Goal: Task Accomplishment & Management: Complete application form

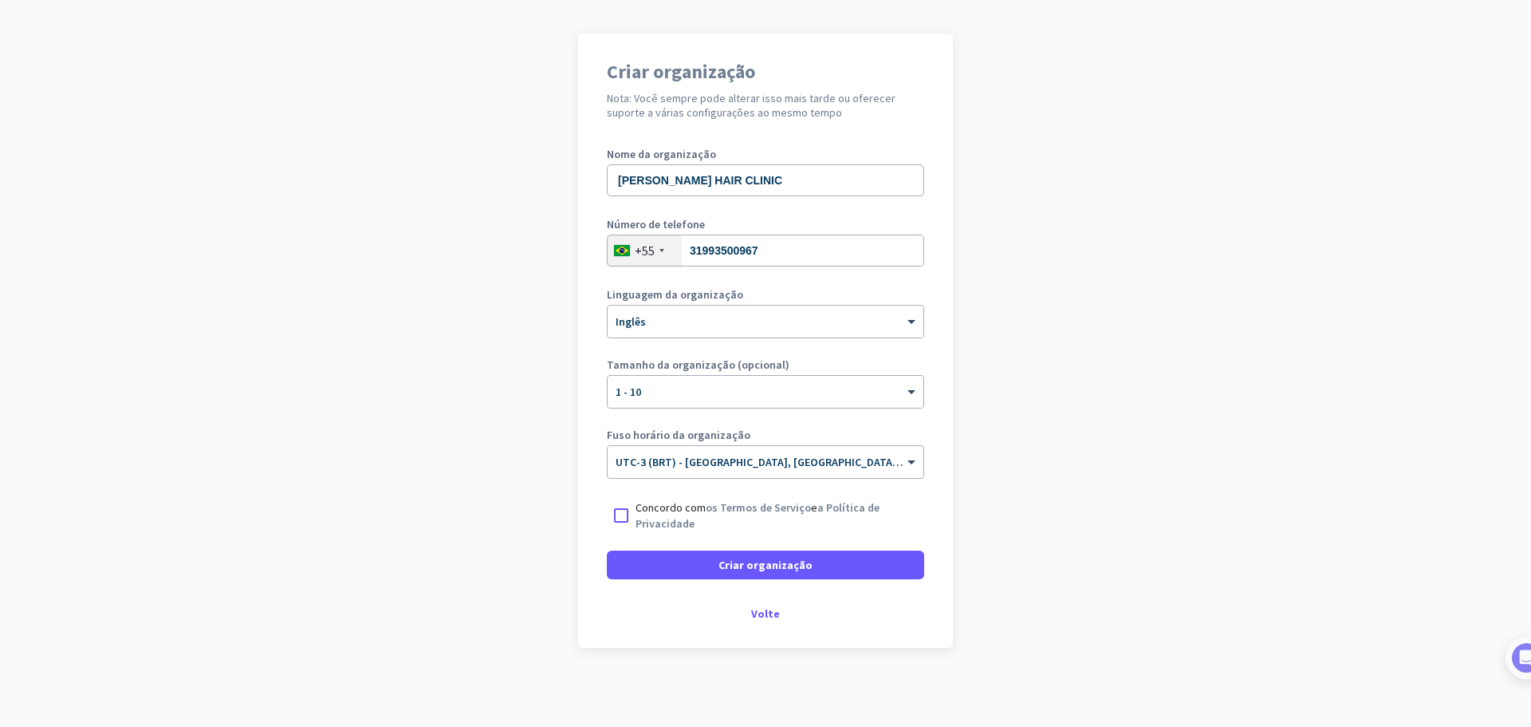
scroll to position [97, 0]
drag, startPoint x: 607, startPoint y: 515, endPoint x: 692, endPoint y: 487, distance: 90.0
click at [607, 515] on div at bounding box center [621, 514] width 29 height 29
click at [775, 453] on input "text" at bounding box center [750, 456] width 268 height 12
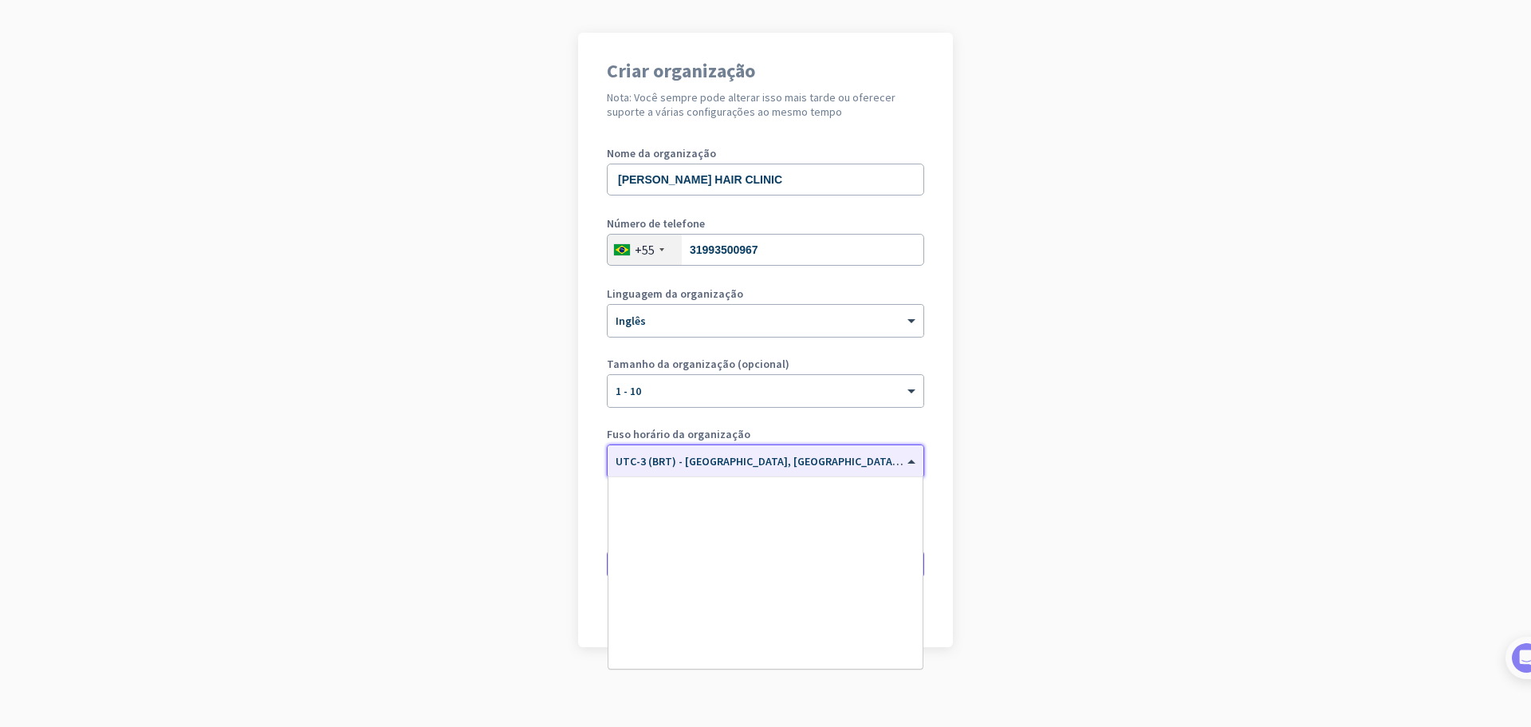
scroll to position [2106, 0]
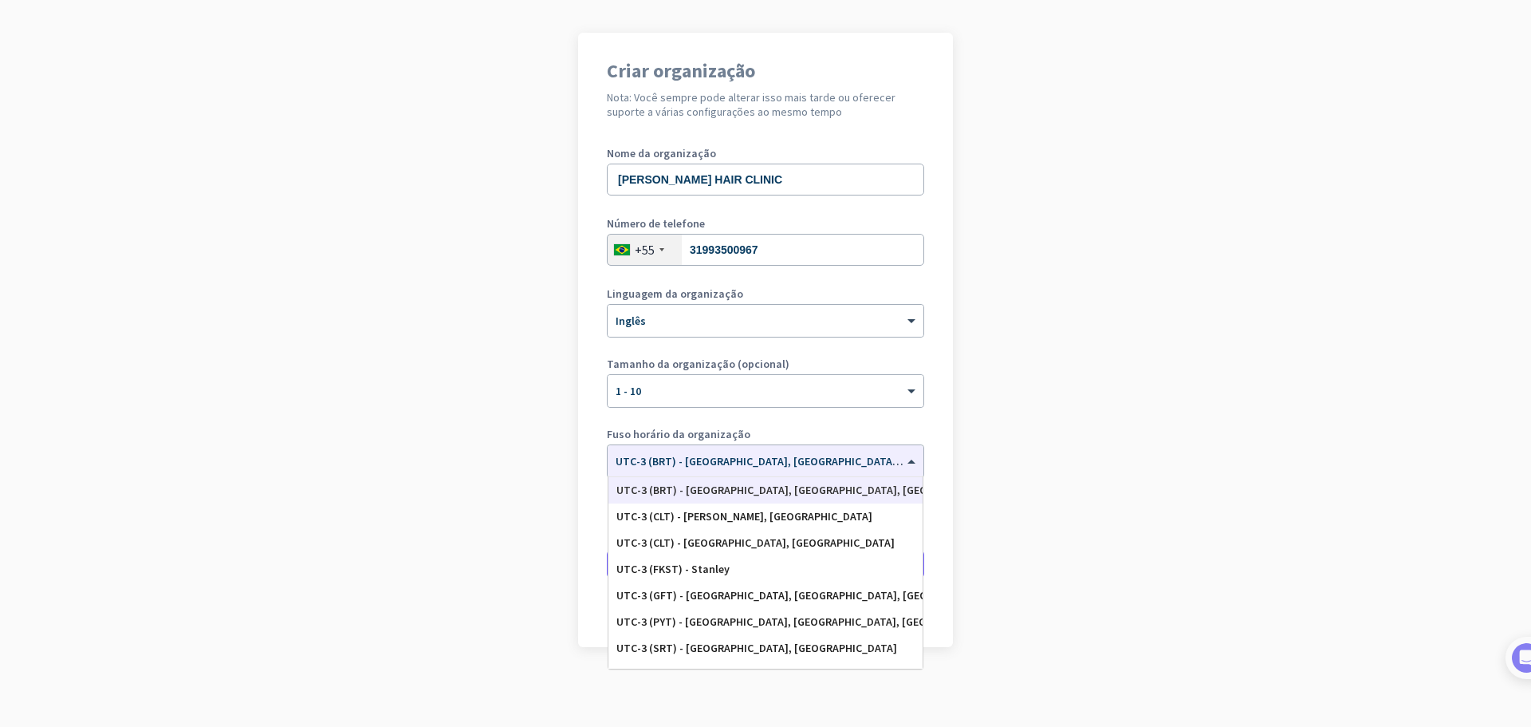
click at [1007, 511] on app-onboarding-organization "Criar organização Nota: Você sempre pode alterar isso mais tarde ou oferecer su…" at bounding box center [765, 380] width 1531 height 694
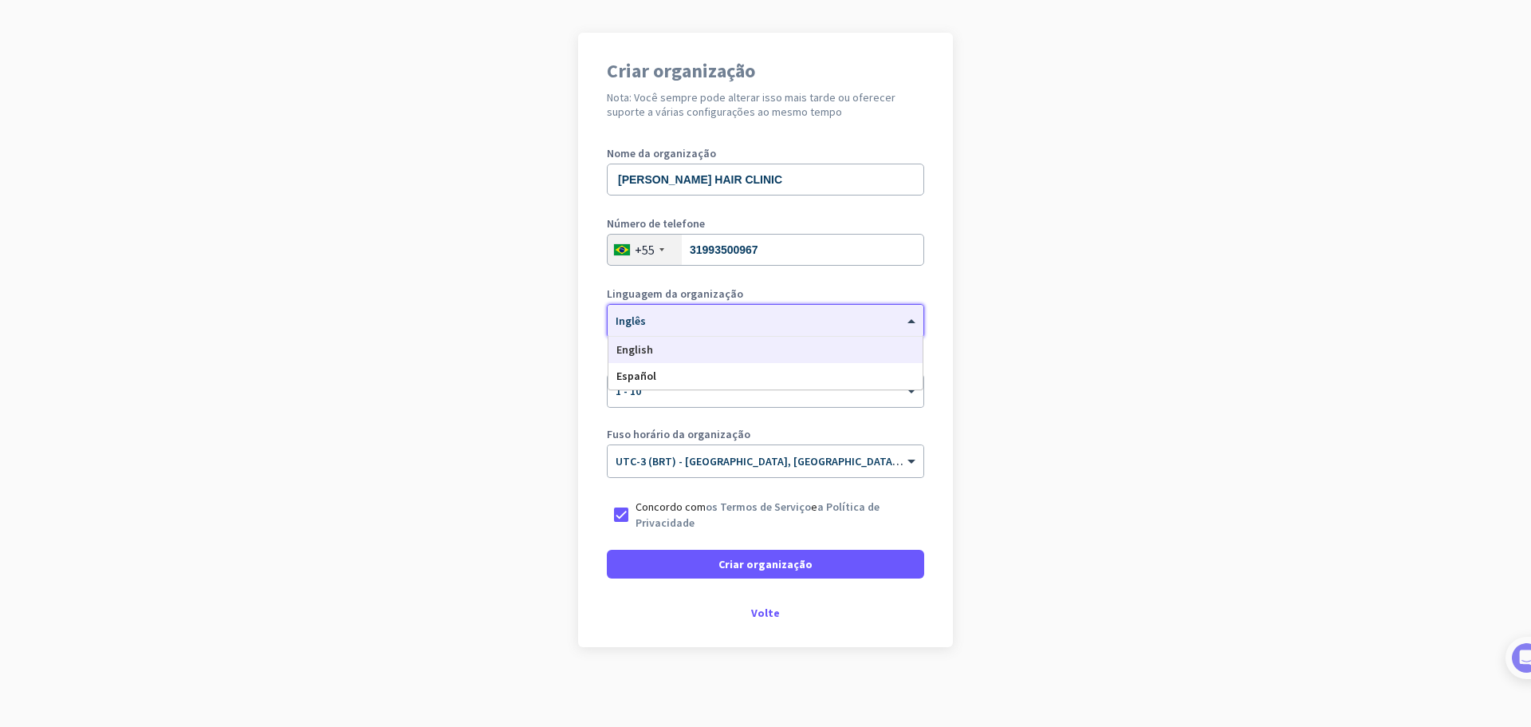
click at [776, 326] on div "× Inglês" at bounding box center [756, 321] width 296 height 14
click at [754, 381] on div "Espanhol" at bounding box center [766, 376] width 314 height 26
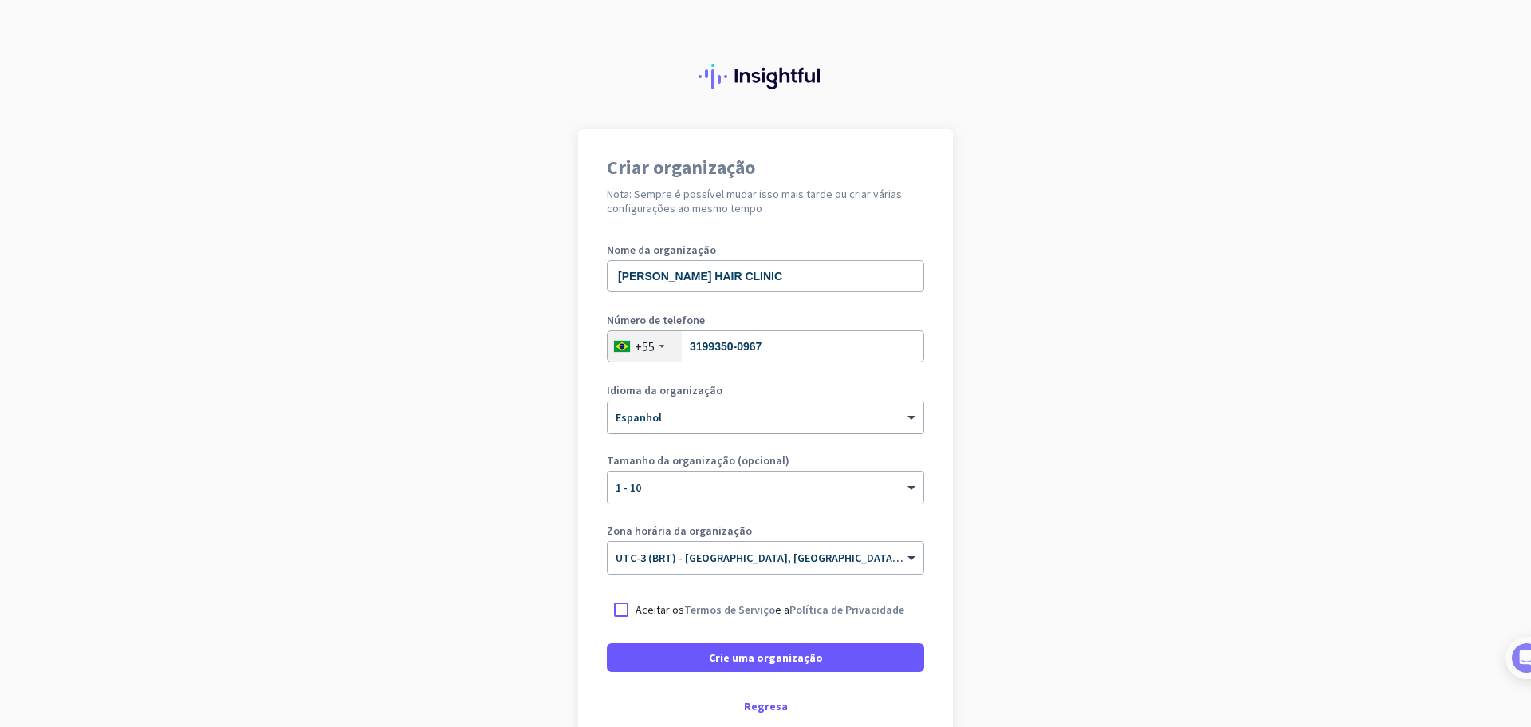
click at [769, 412] on div at bounding box center [766, 412] width 316 height 14
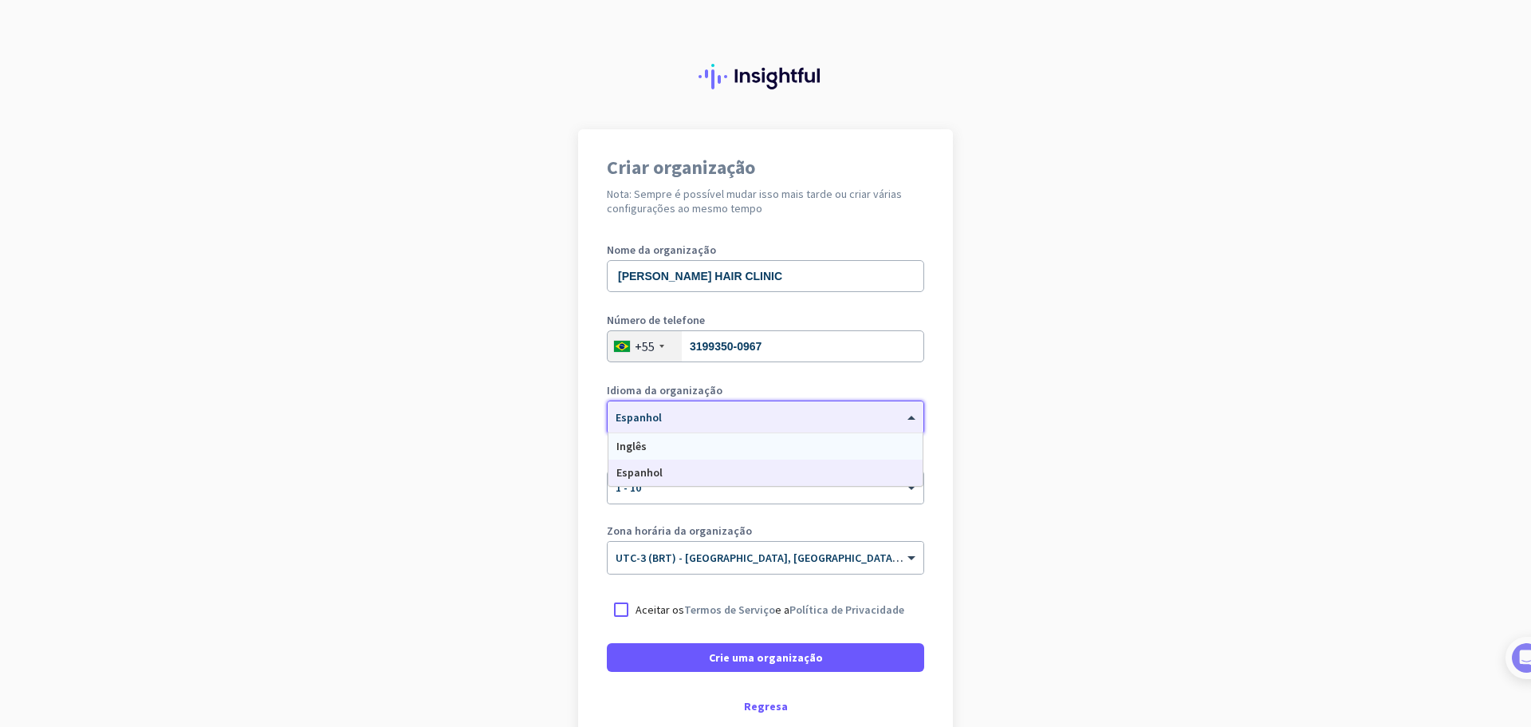
click at [729, 446] on div "Inglês" at bounding box center [766, 446] width 314 height 26
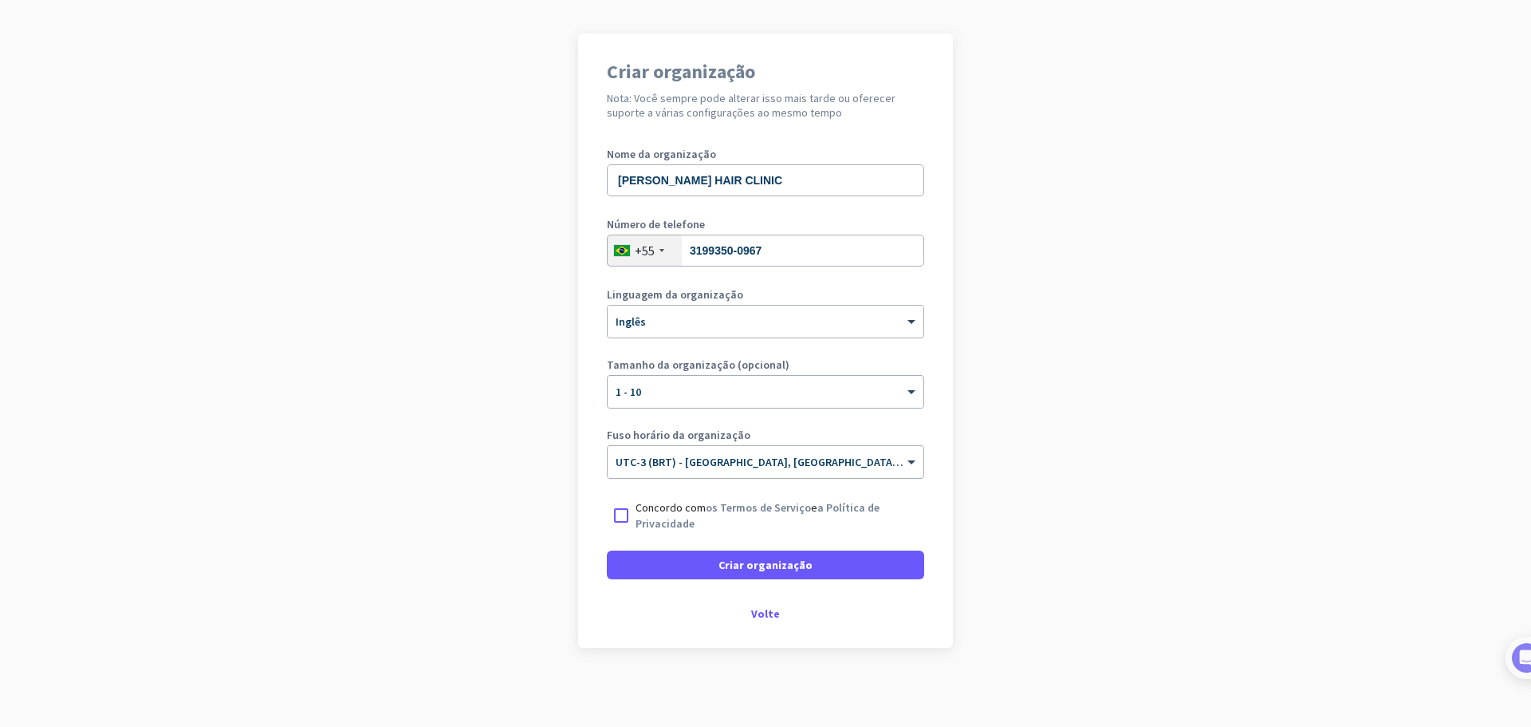
scroll to position [97, 0]
click at [702, 530] on form "Nome da organização [PERSON_NAME] HAIR CLINIC Número de telefone [PHONE_NUMBER]…" at bounding box center [765, 363] width 317 height 431
click at [723, 499] on font "os Termos de Serviço" at bounding box center [758, 506] width 105 height 14
drag, startPoint x: 571, startPoint y: 506, endPoint x: 606, endPoint y: 506, distance: 35.1
click at [571, 506] on app-onboarding-organization "Criar organização Nota: Você sempre pode alterar isso mais tarde ou oferecer su…" at bounding box center [765, 380] width 1531 height 694
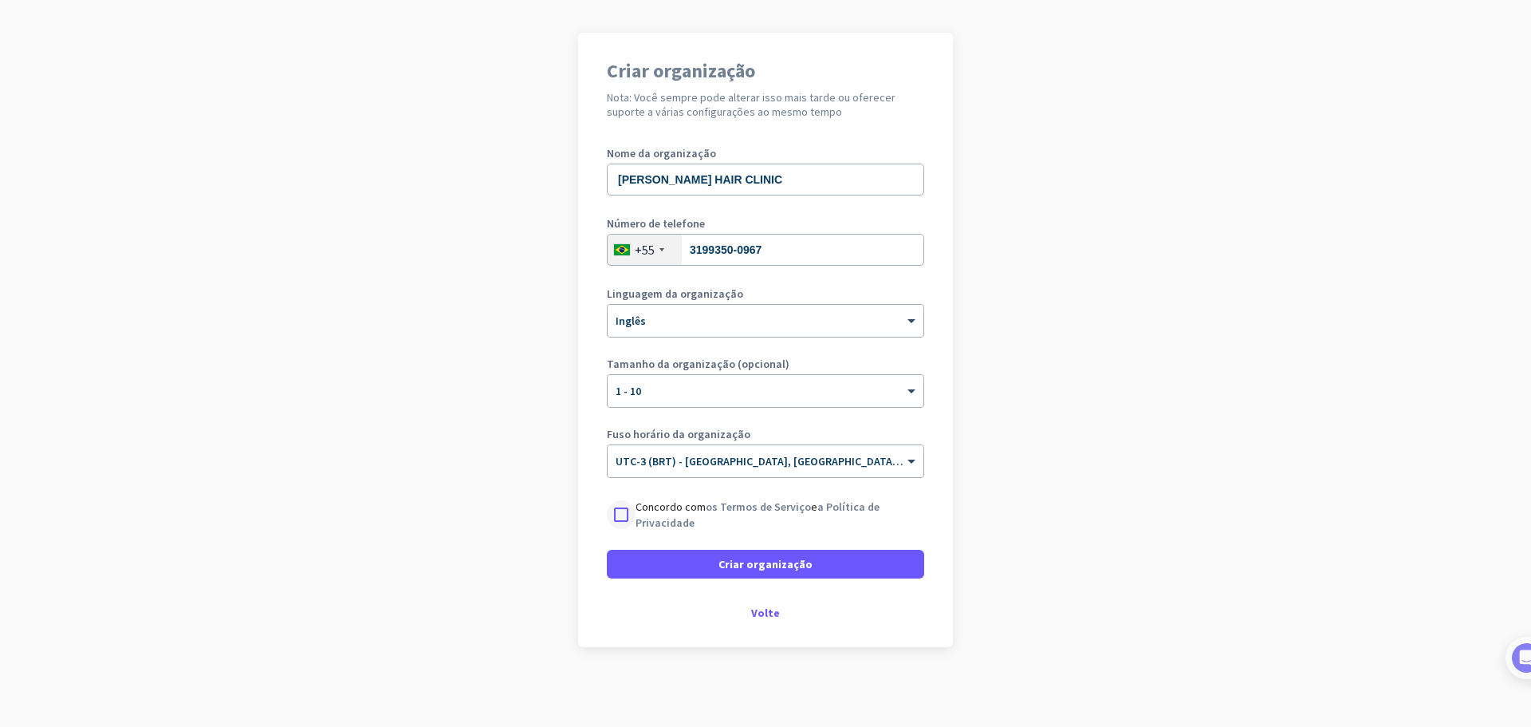
click at [608, 506] on div at bounding box center [621, 514] width 29 height 29
click at [735, 574] on span at bounding box center [765, 564] width 317 height 38
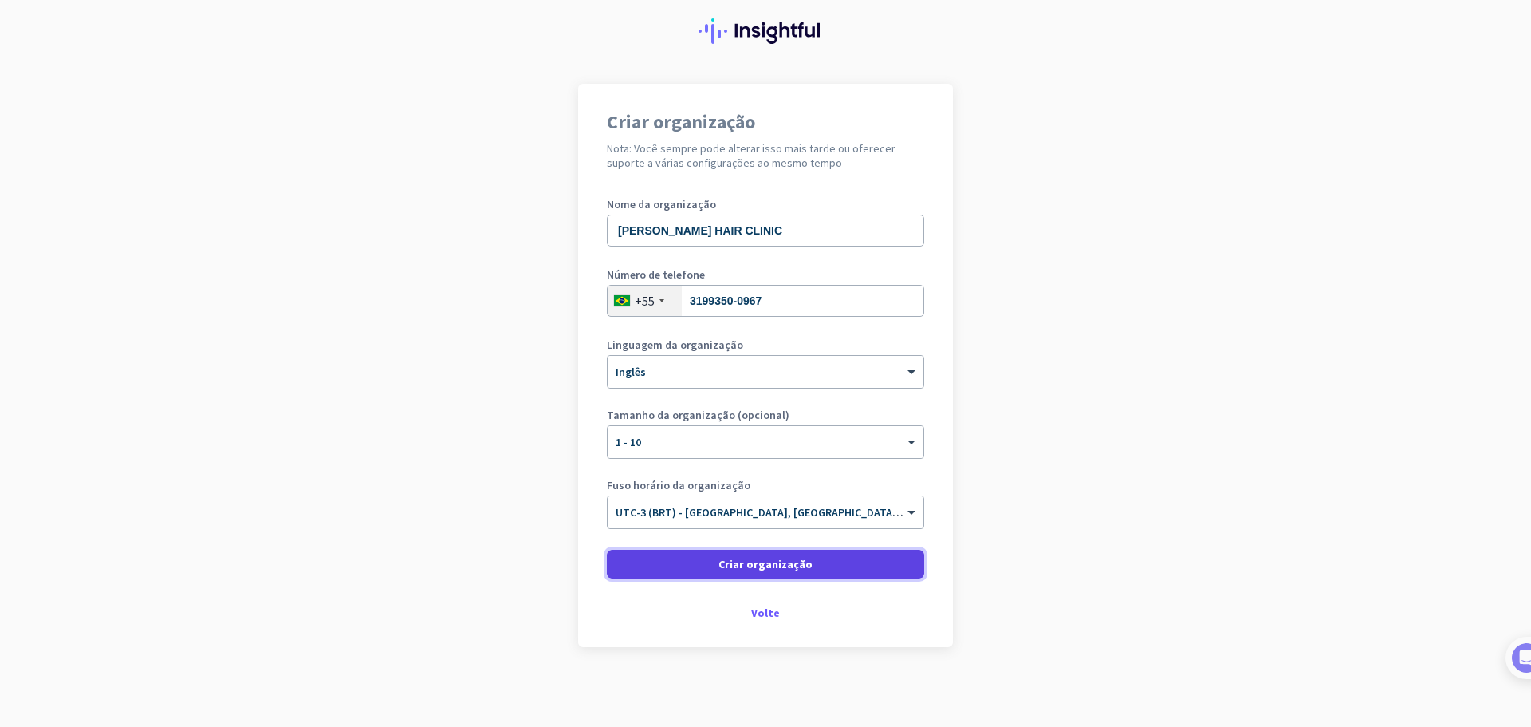
click at [746, 561] on font "Criar organização" at bounding box center [766, 564] width 94 height 14
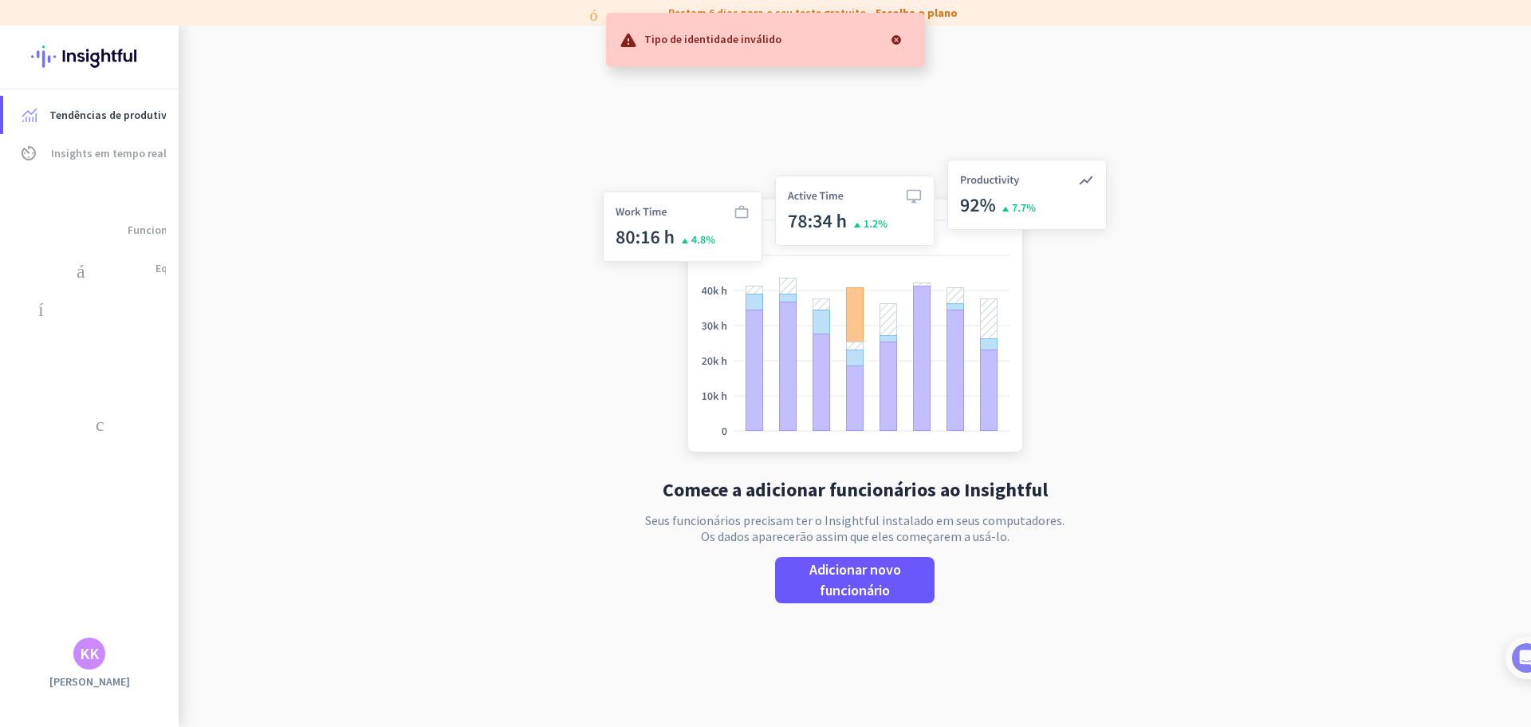
click at [1153, 301] on app-no-employees "Comece a adicionar funcionários ao Insightful Seus funcionários precisam ter o …" at bounding box center [855, 389] width 1353 height 727
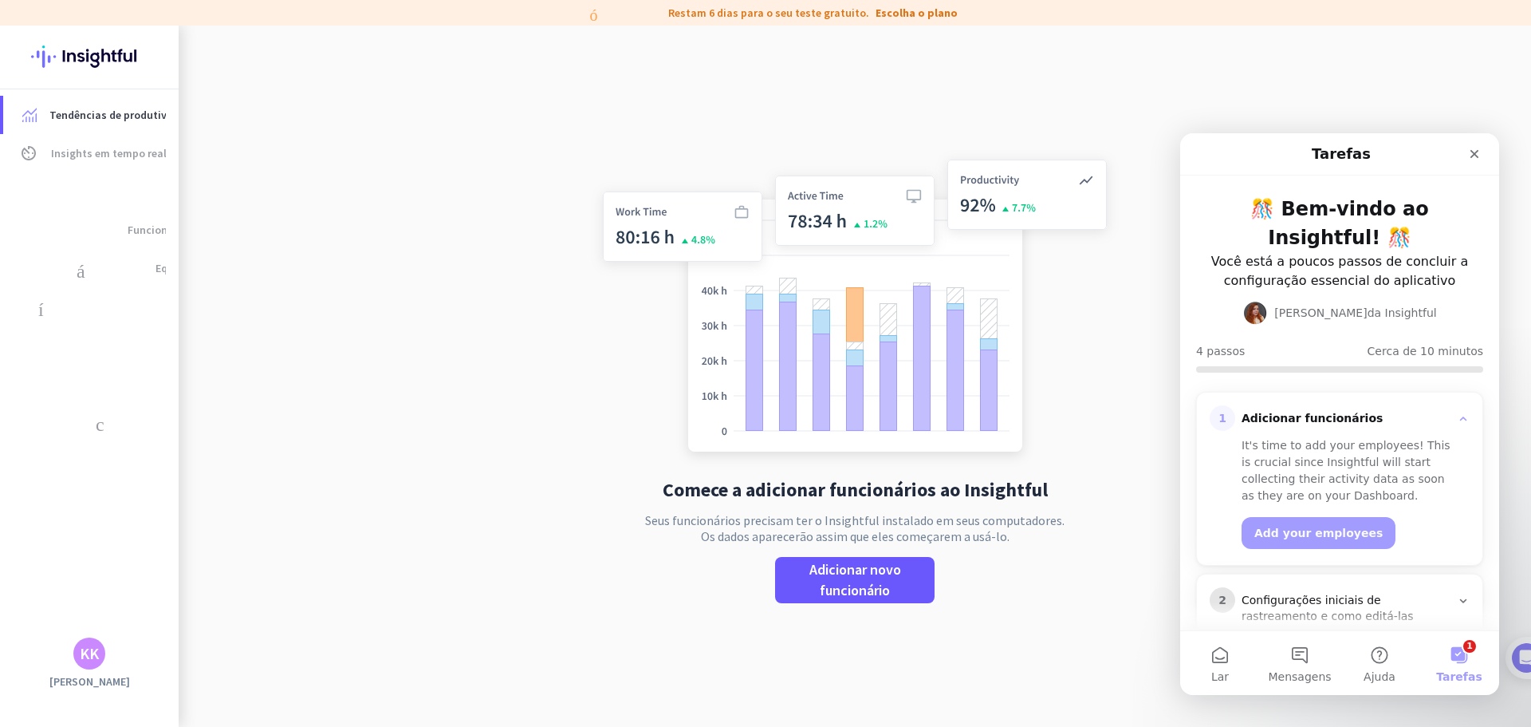
click at [782, 525] on font "Seus funcionários precisam ter o Insightful instalado em seus computadores." at bounding box center [855, 520] width 420 height 16
click at [926, 528] on font "Os dados aparecerão assim que eles começarem a usá-lo." at bounding box center [855, 536] width 309 height 16
click at [848, 590] on font "Adicionar novo funcionário" at bounding box center [856, 579] width 92 height 39
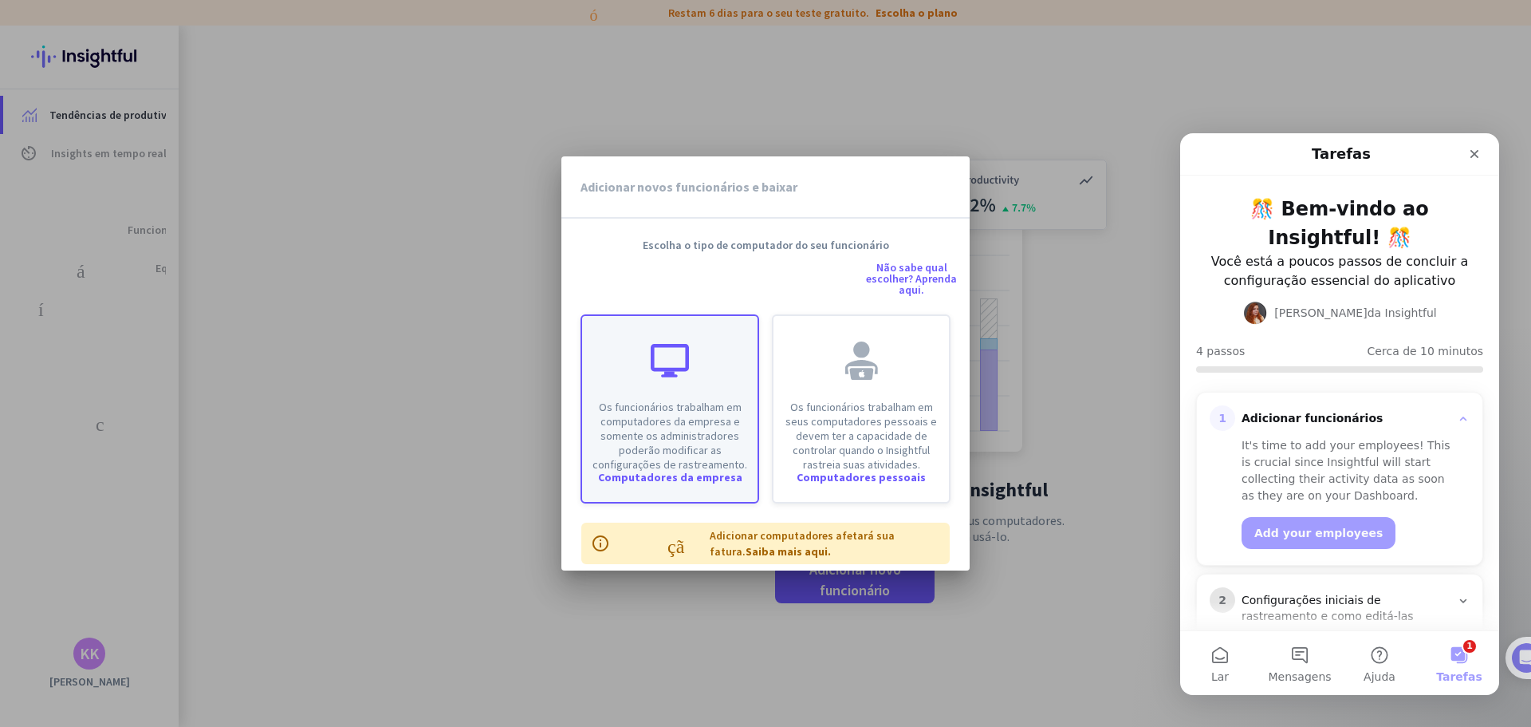
click at [670, 423] on font "Os funcionários trabalham em computadores da empresa e somente os administrador…" at bounding box center [670, 436] width 155 height 72
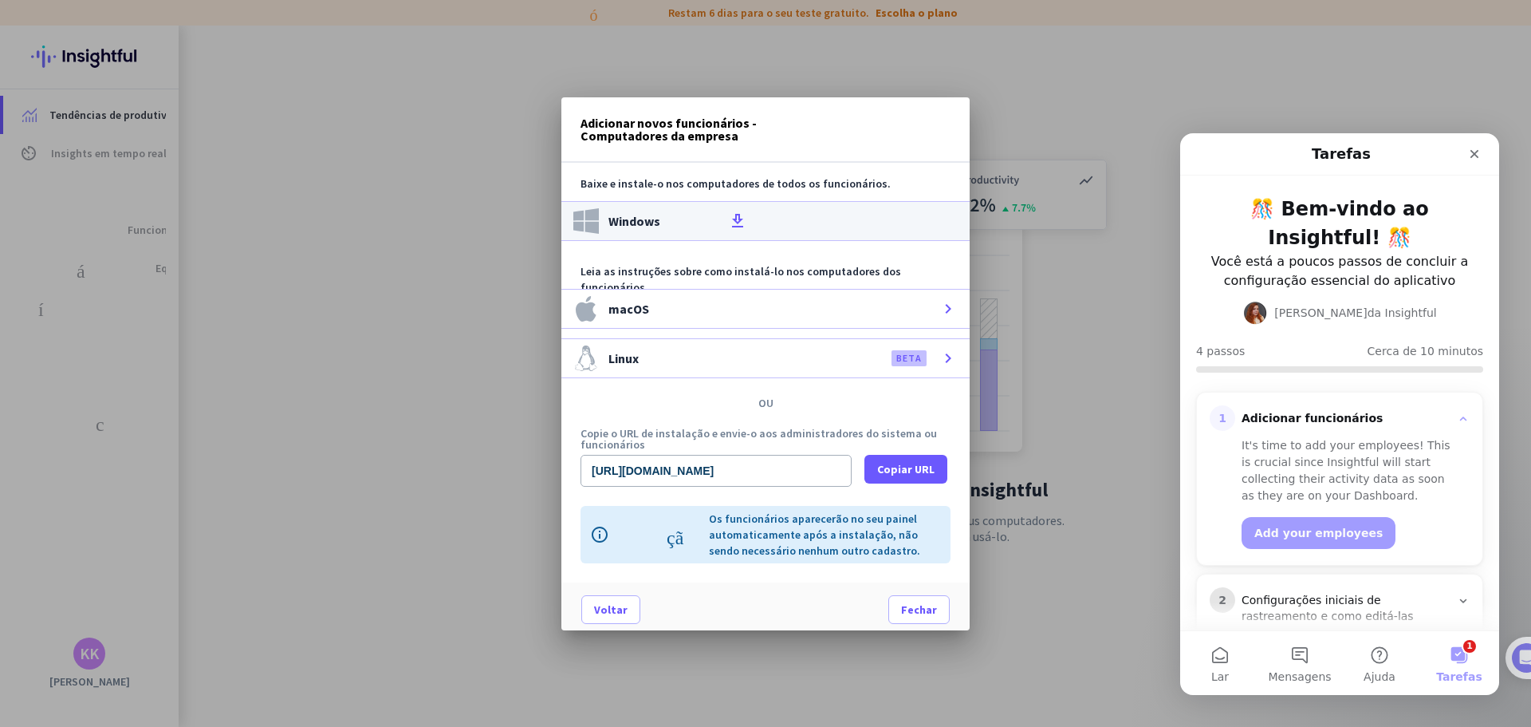
click at [728, 224] on font "download_de_arquivo" at bounding box center [843, 220] width 230 height 19
click at [906, 467] on font "Copiar URL" at bounding box center [905, 469] width 57 height 14
click at [985, 80] on div at bounding box center [765, 363] width 1531 height 727
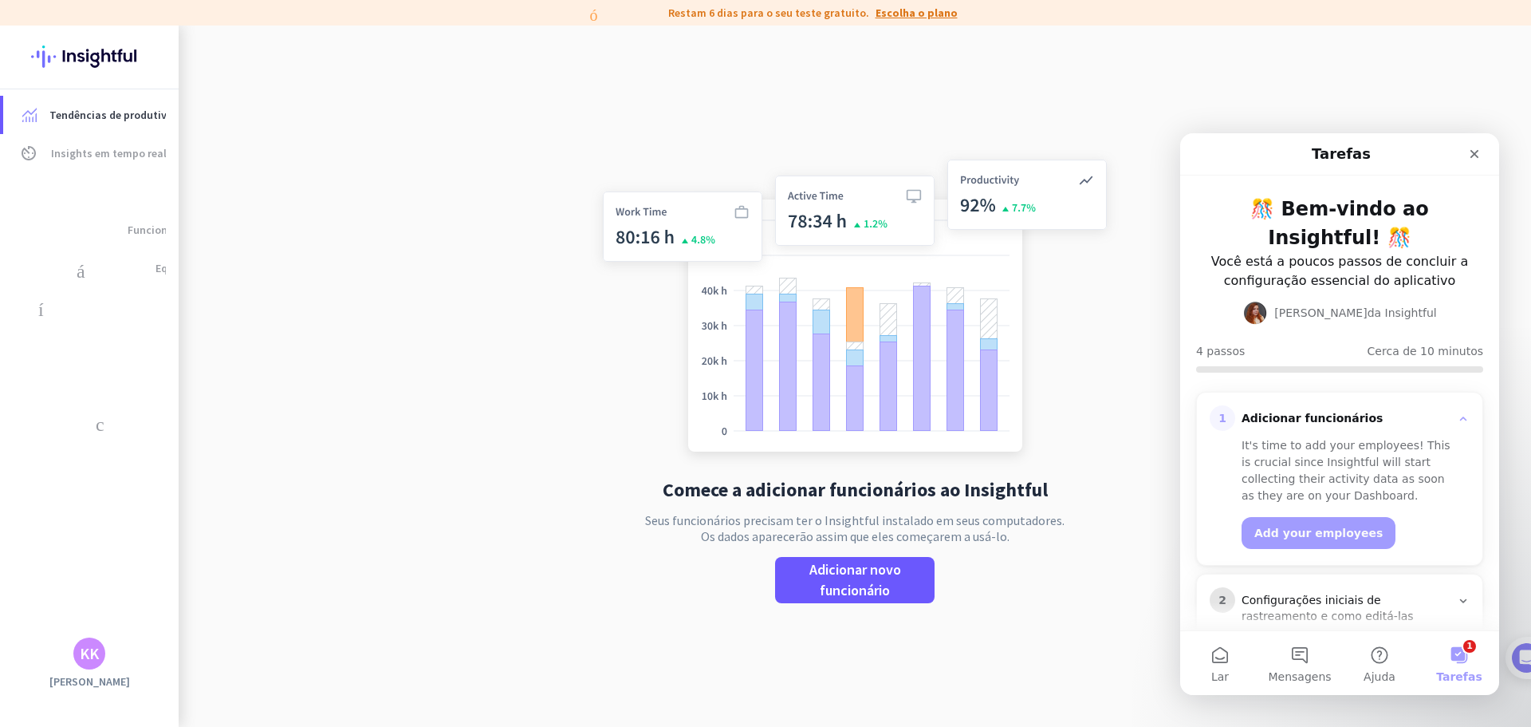
click at [919, 14] on font "Escolha o plano" at bounding box center [917, 13] width 82 height 14
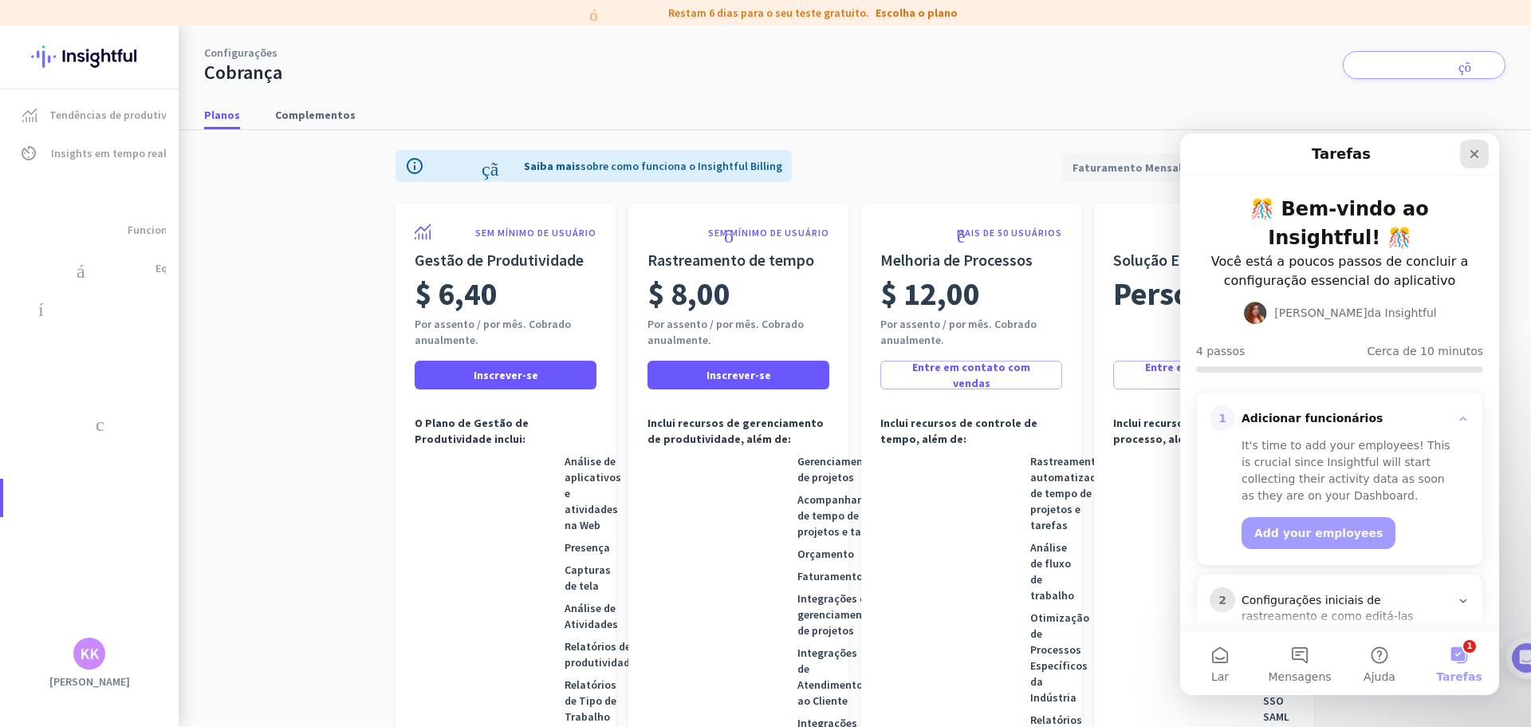
click at [1479, 150] on icon "Fechar" at bounding box center [1474, 154] width 13 height 13
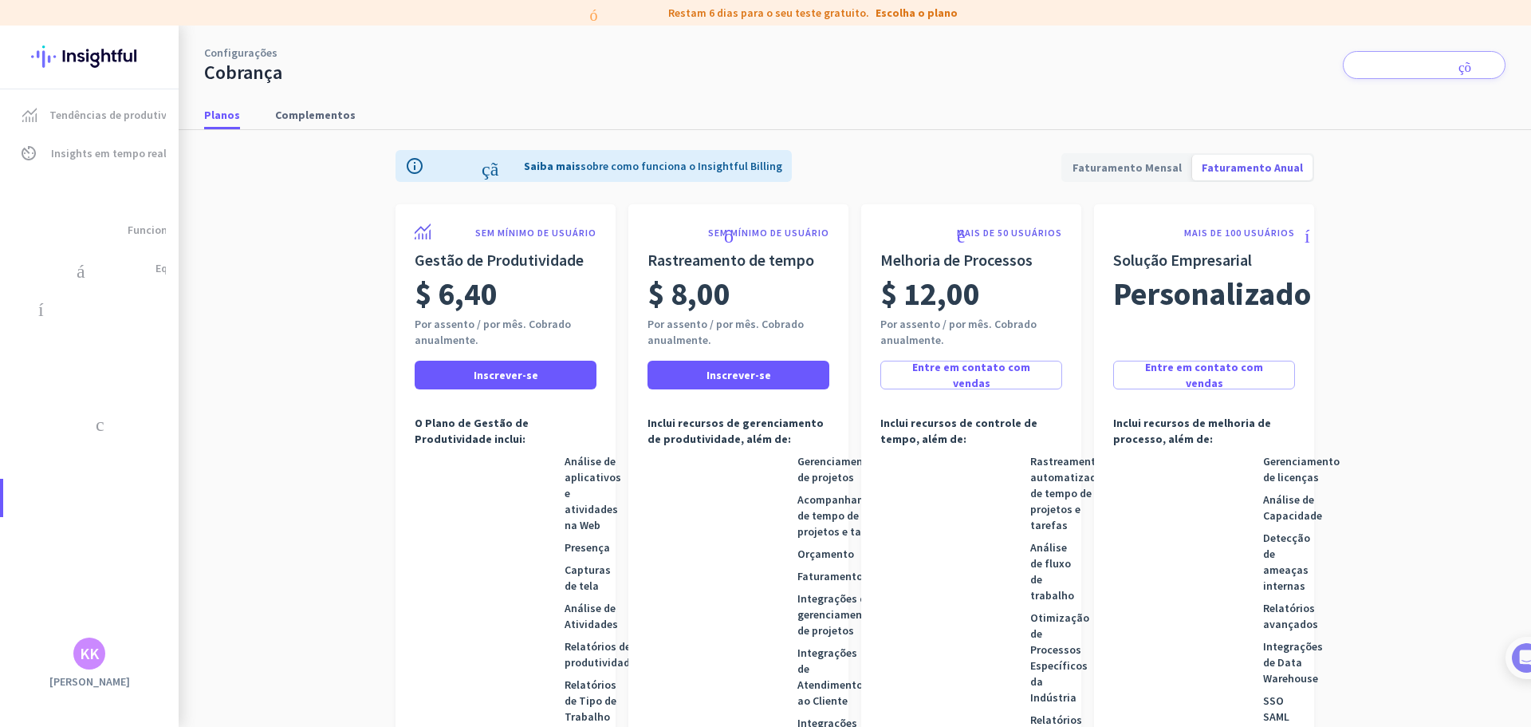
click at [108, 61] on img at bounding box center [89, 57] width 116 height 62
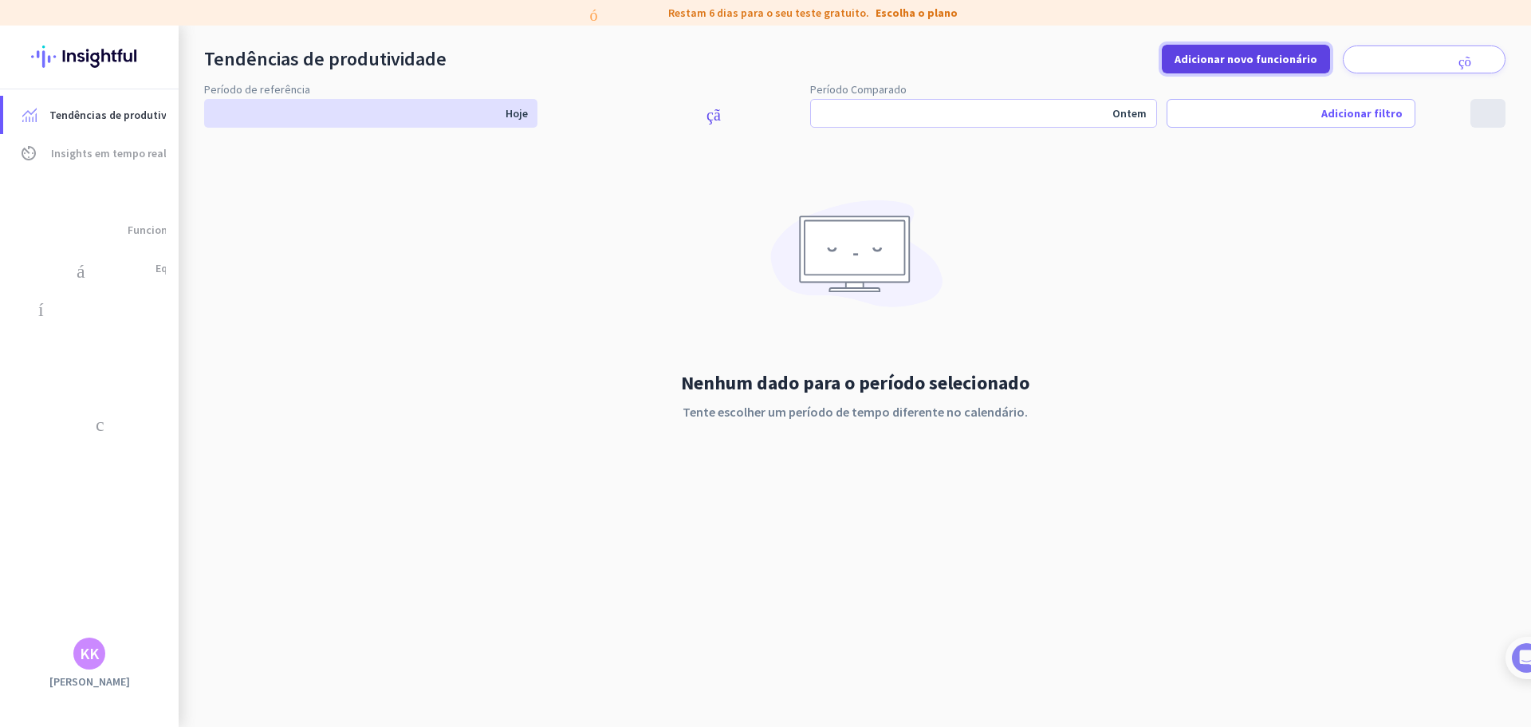
click at [1262, 62] on font "Adicionar novo funcionário" at bounding box center [1246, 59] width 143 height 14
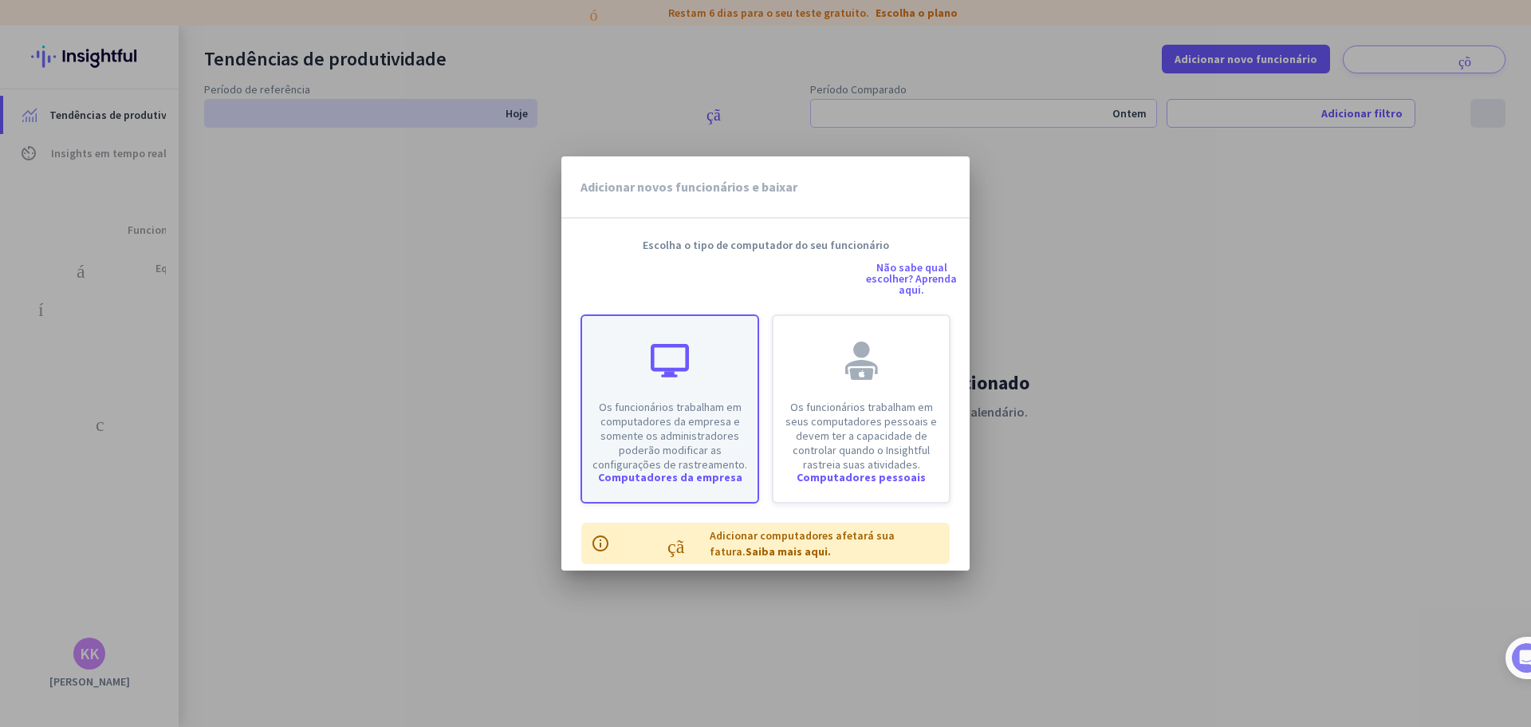
click at [672, 388] on div "Os funcionários trabalham em computadores da empresa e somente os administrador…" at bounding box center [669, 394] width 175 height 156
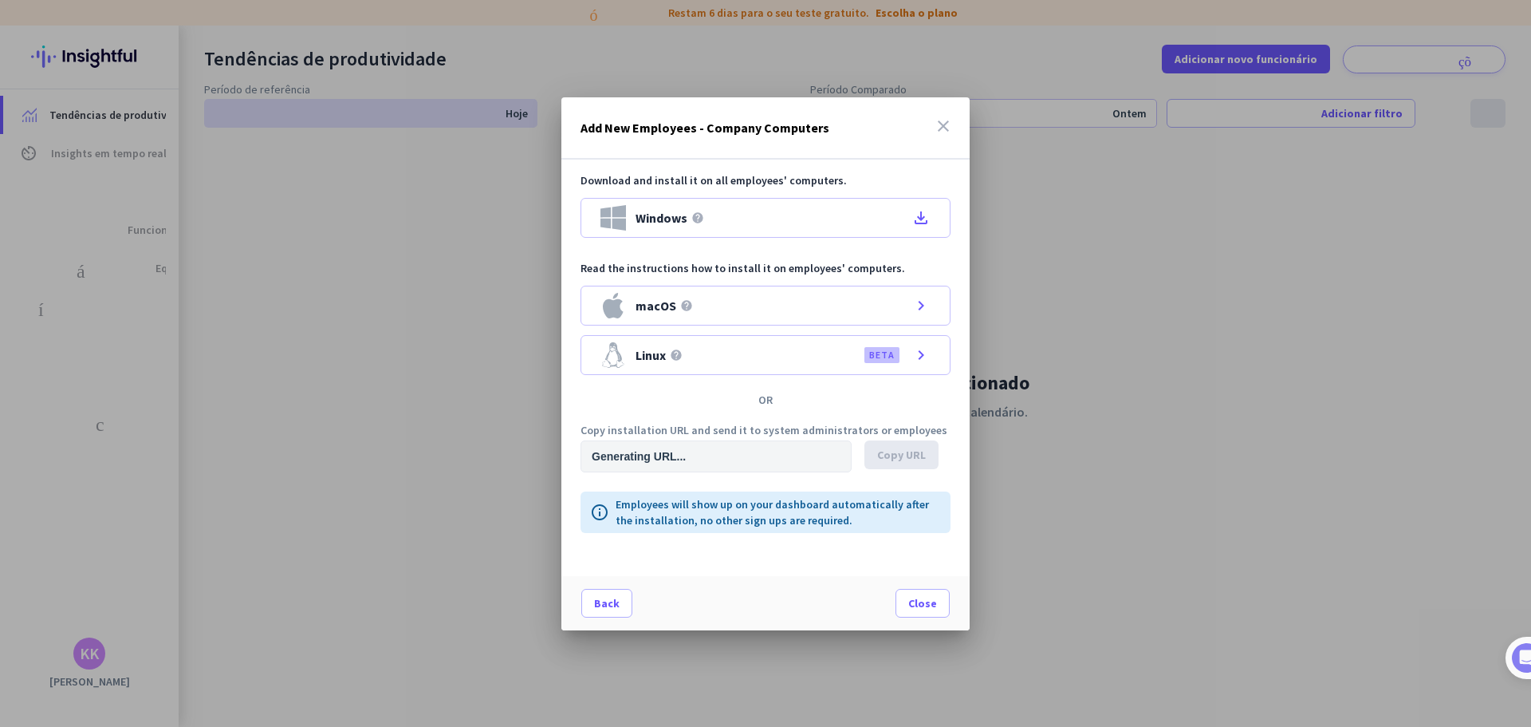
type input "[URL][DOMAIN_NAME]"
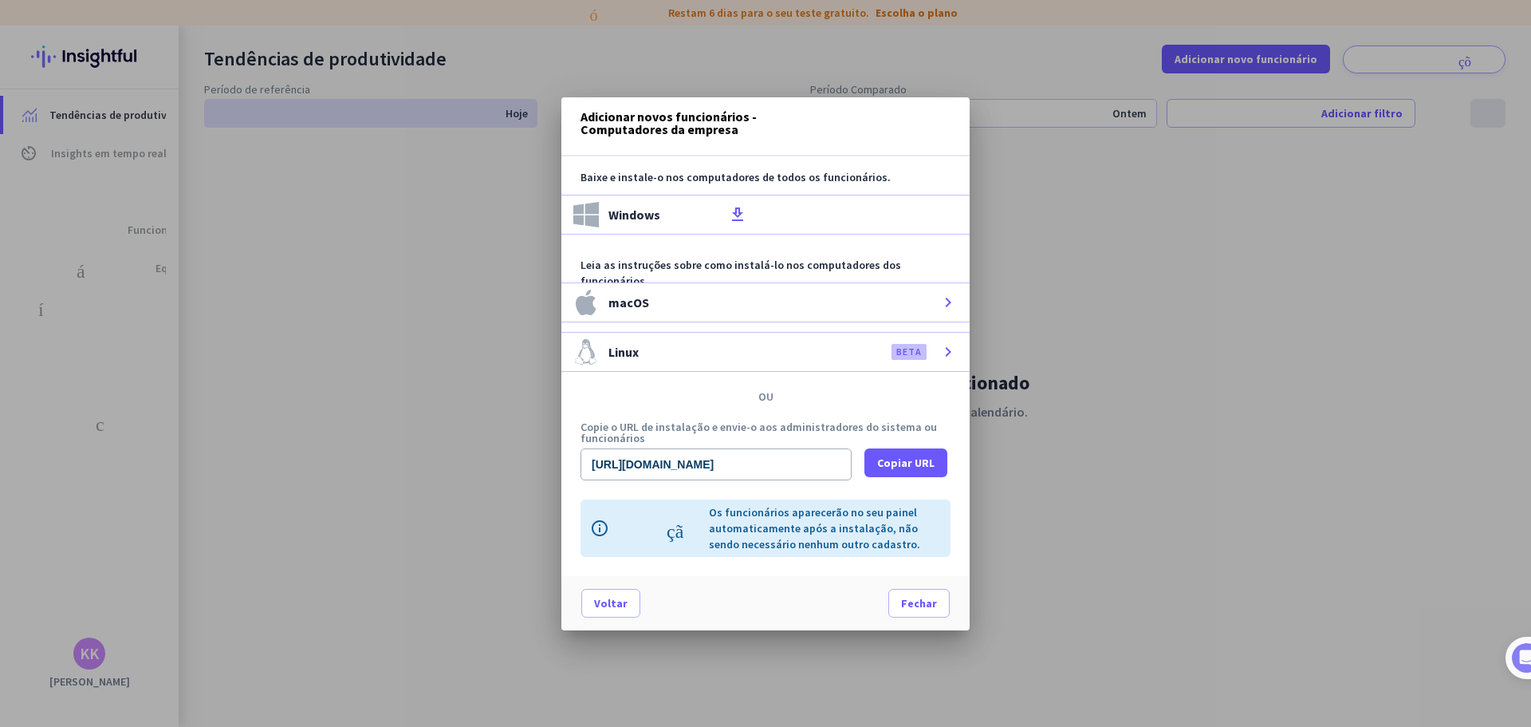
scroll to position [18, 0]
click at [908, 45] on div at bounding box center [765, 363] width 1531 height 727
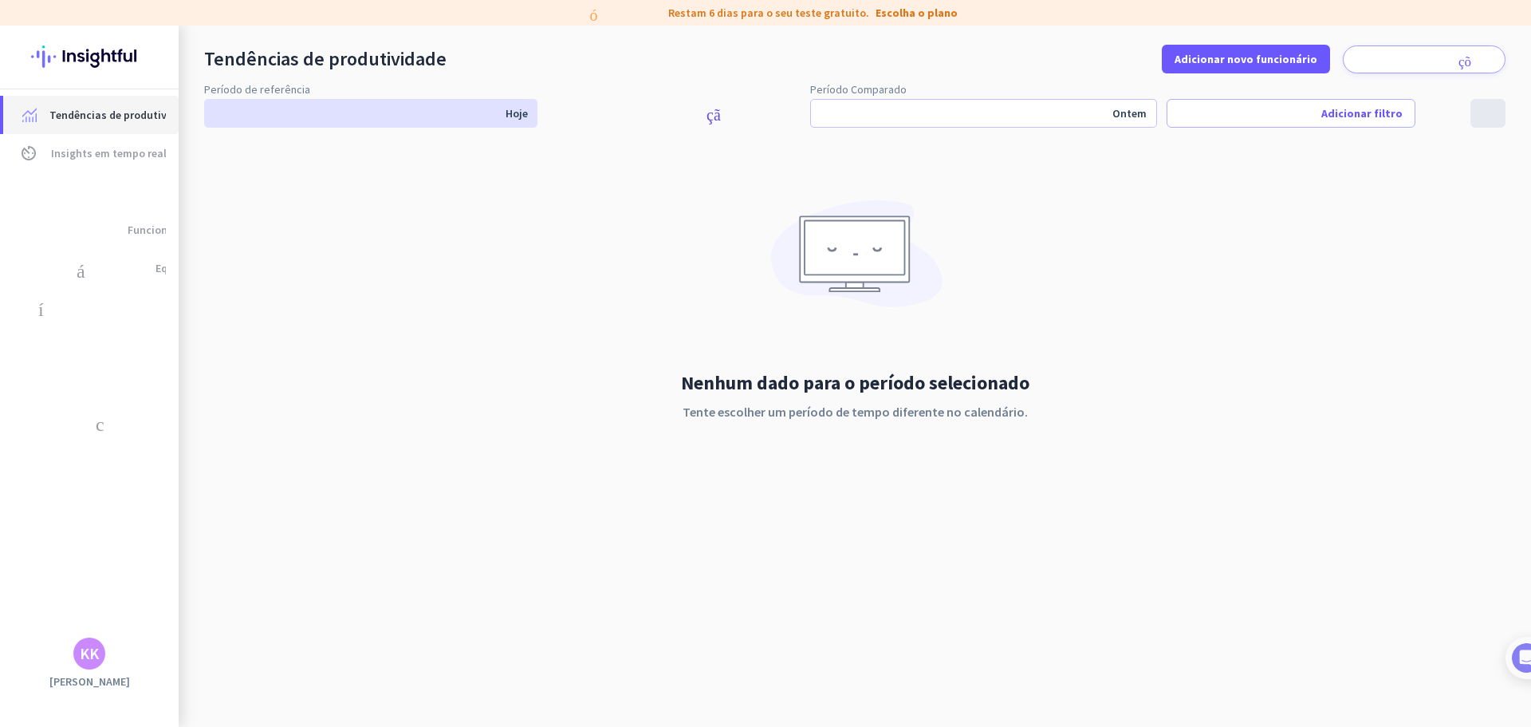
click at [80, 105] on span "Tendências de produtividade" at bounding box center [121, 114] width 145 height 19
click at [701, 110] on font "sincronização_alt" at bounding box center [674, 112] width 254 height 16
type input "[DATE] - [DATE]"
click at [1448, 63] on font "notificações" at bounding box center [1424, 60] width 148 height 14
